Goal: Information Seeking & Learning: Learn about a topic

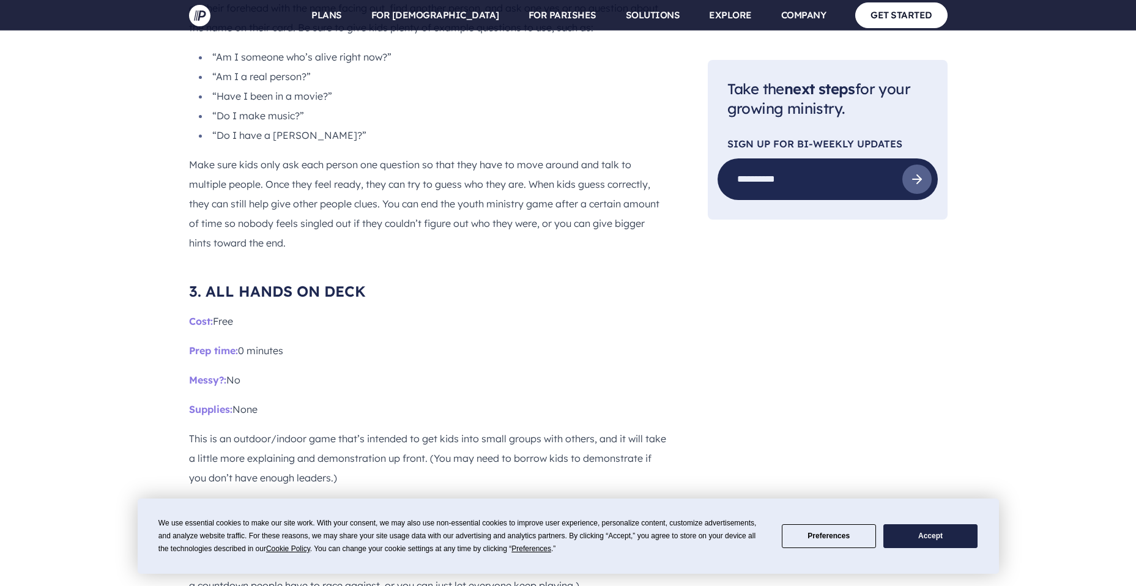
scroll to position [2198, 0]
drag, startPoint x: 206, startPoint y: 236, endPoint x: 371, endPoint y: 240, distance: 165.9
click at [374, 282] on h3 "3. ALL HANDS ON DECK" at bounding box center [429, 292] width 480 height 20
copy span "ALL HANDS ON DECK"
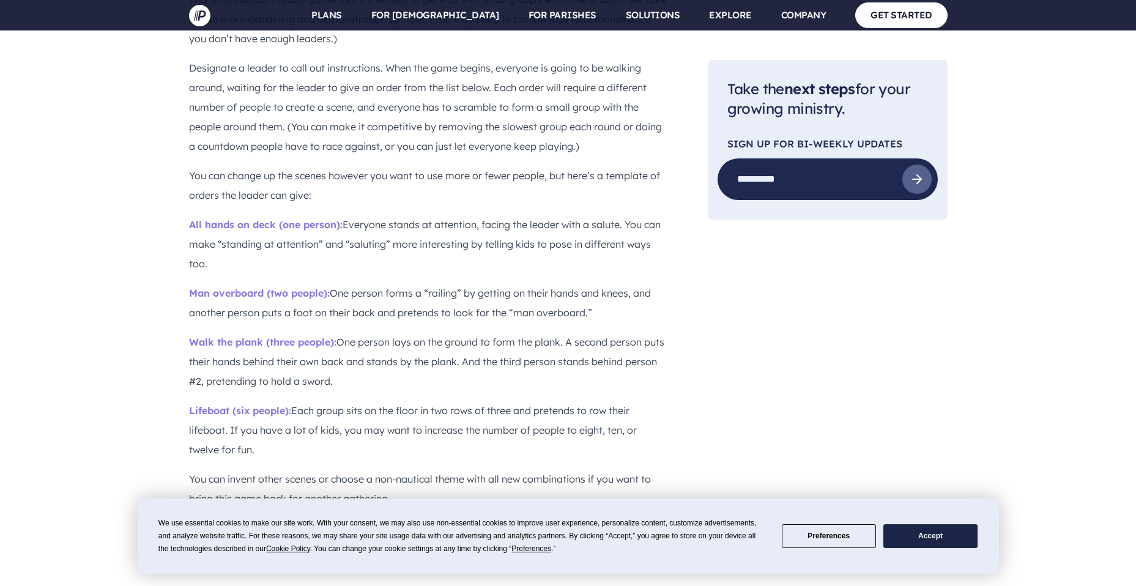
scroll to position [2638, 0]
drag, startPoint x: 193, startPoint y: 169, endPoint x: 343, endPoint y: 389, distance: 266.0
click at [251, 218] on p "All hands on deck (one person): Everyone stands at attention, facing the leader…" at bounding box center [429, 244] width 480 height 59
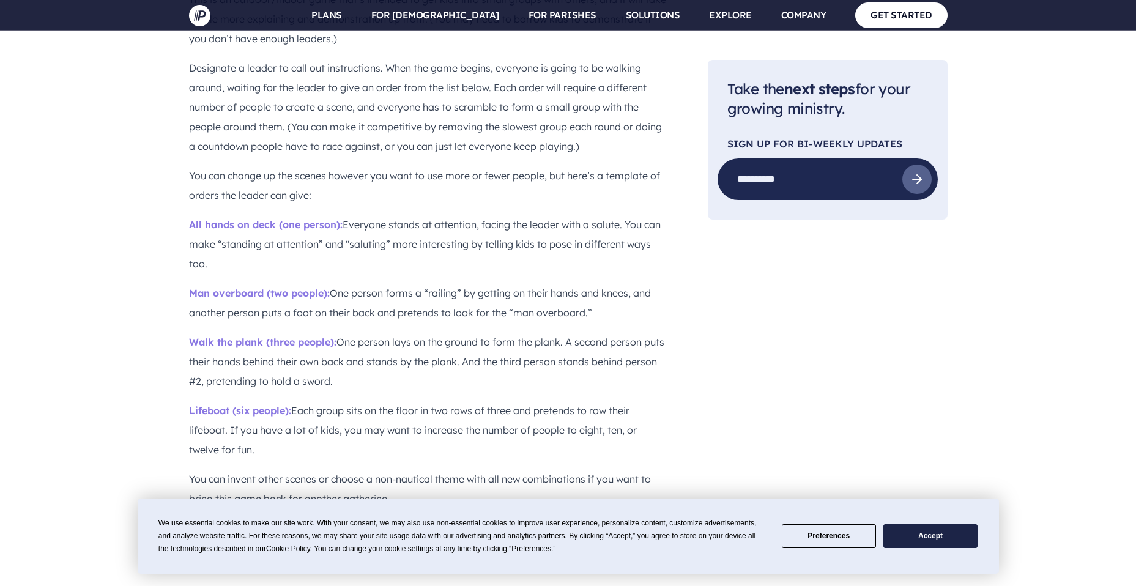
drag, startPoint x: 188, startPoint y: 169, endPoint x: 323, endPoint y: 390, distance: 258.7
copy div "All hands on deck (one person): Everyone stands at attention, facing the leader…"
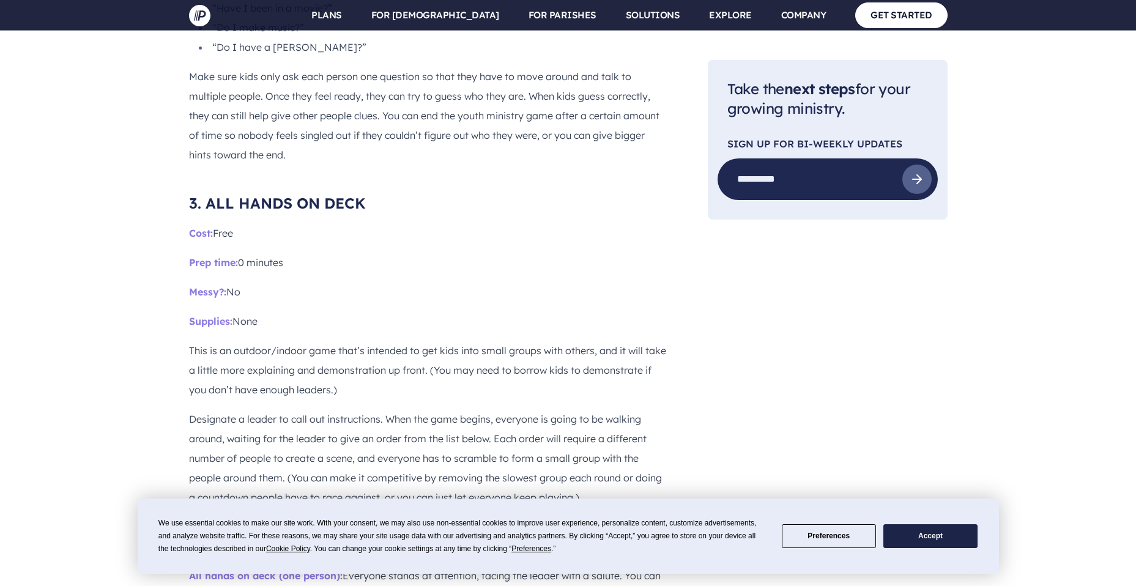
scroll to position [2286, 0]
drag, startPoint x: 282, startPoint y: 190, endPoint x: 240, endPoint y: 138, distance: 67.1
drag, startPoint x: 205, startPoint y: 143, endPoint x: 371, endPoint y: 147, distance: 165.9
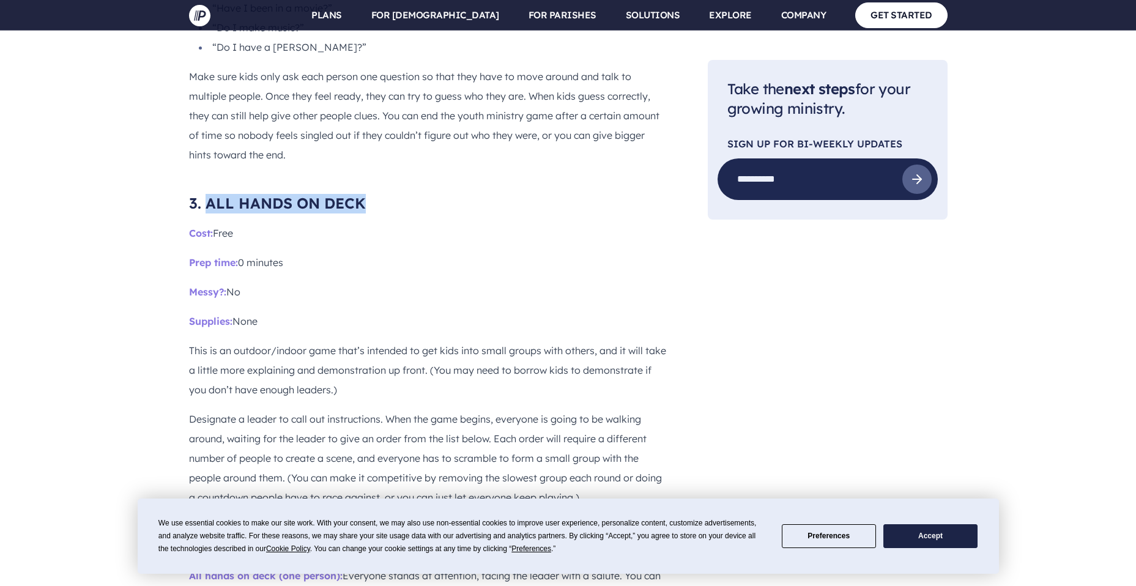
click at [371, 194] on h3 "3. ALL HANDS ON DECK" at bounding box center [429, 204] width 480 height 20
drag, startPoint x: 371, startPoint y: 147, endPoint x: 350, endPoint y: 147, distance: 20.8
copy span "ALL HANDS ON DECK"
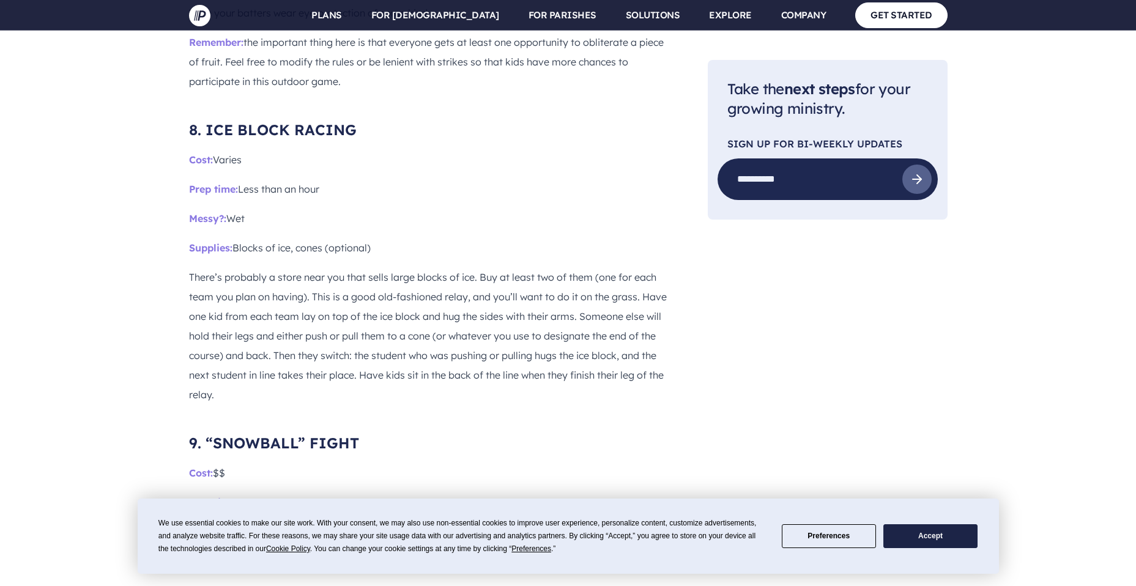
scroll to position [5277, 0]
